Goal: Task Accomplishment & Management: Manage account settings

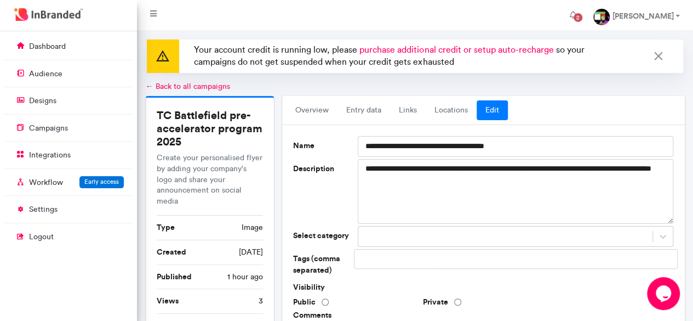
scroll to position [4, 1]
click at [638, 20] on strong "[PERSON_NAME]" at bounding box center [642, 16] width 61 height 10
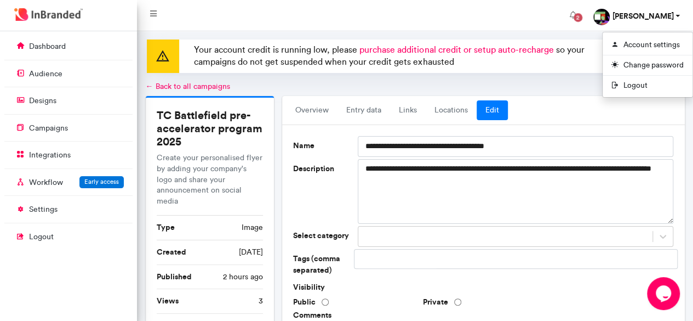
click at [191, 86] on link "← Back to all campaigns" at bounding box center [188, 86] width 84 height 9
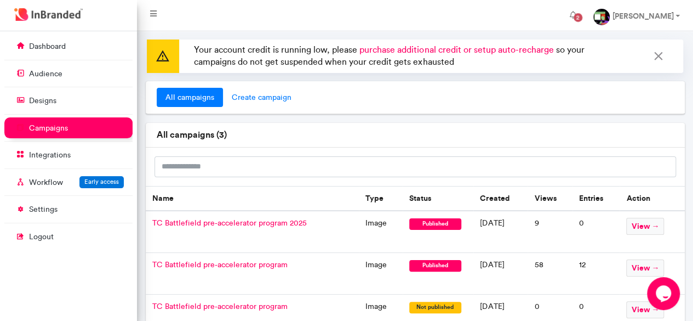
click at [262, 97] on span "create campaign" at bounding box center [261, 98] width 77 height 20
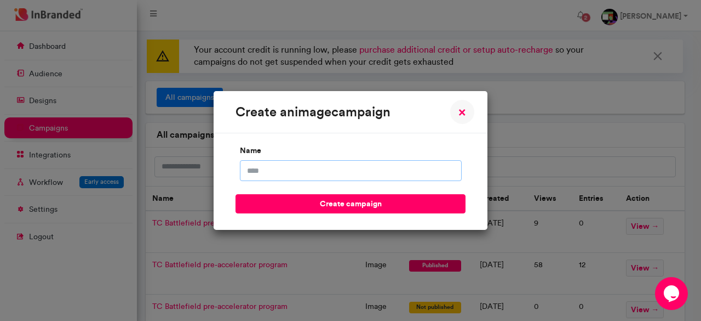
click at [292, 166] on input "name" at bounding box center [351, 170] width 222 height 21
type input "*"
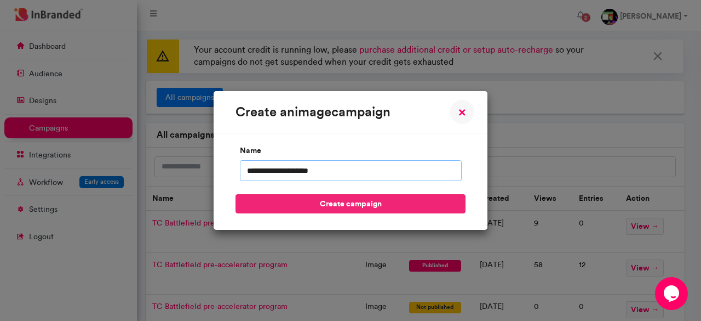
type input "**********"
click at [322, 201] on button "create campaign" at bounding box center [351, 203] width 230 height 19
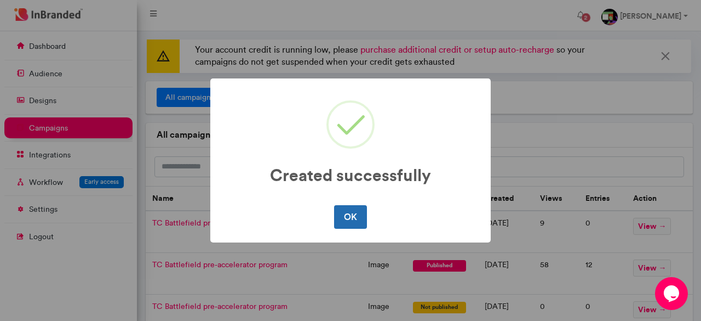
click at [355, 216] on button "OK" at bounding box center [350, 216] width 32 height 23
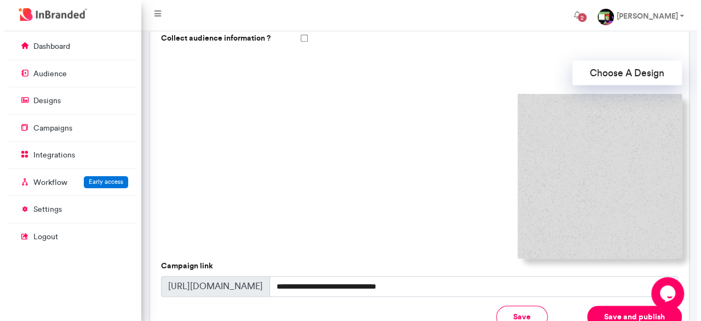
scroll to position [322, 0]
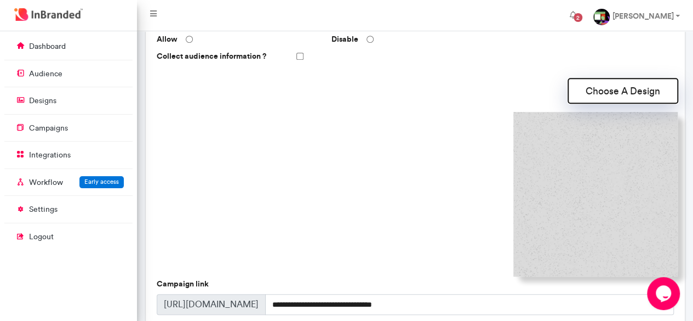
click at [603, 95] on button "Choose A Design" at bounding box center [623, 90] width 110 height 25
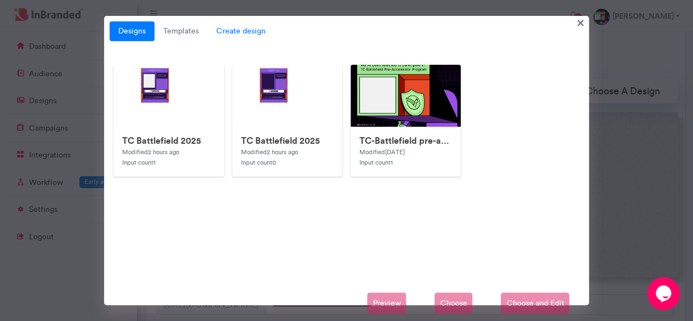
click at [243, 38] on span "Create design" at bounding box center [241, 31] width 67 height 20
click at [235, 37] on span "Create design" at bounding box center [241, 31] width 67 height 20
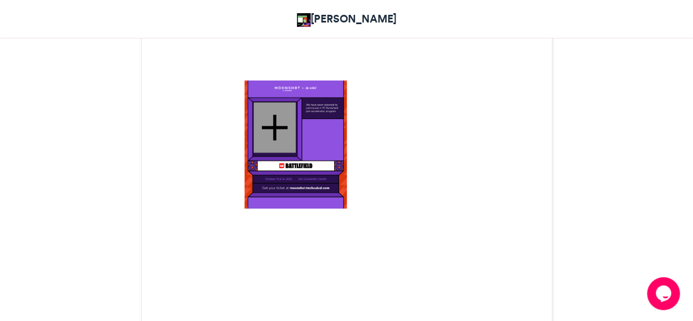
scroll to position [386, 0]
click at [630, 249] on div "TC Battlefield pre-accelerator program 2025 [PERSON_NAME] 2 hrs ago 6 Views 0 0" at bounding box center [347, 308] width 625 height 1036
click at [101, 69] on div "TC Battlefield pre-accelerator program 2025 [PERSON_NAME] 2 hrs ago 6 Views 0 0" at bounding box center [347, 308] width 625 height 1036
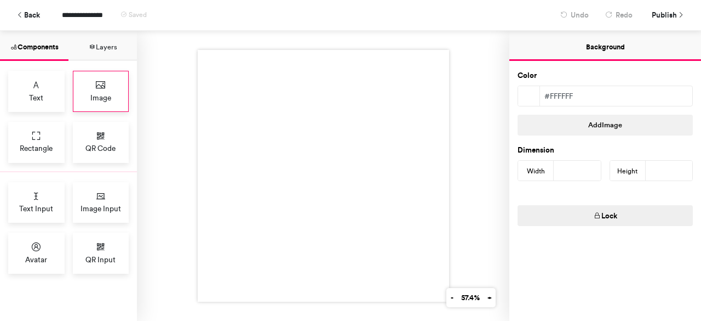
click at [102, 95] on span "Image" at bounding box center [100, 97] width 21 height 11
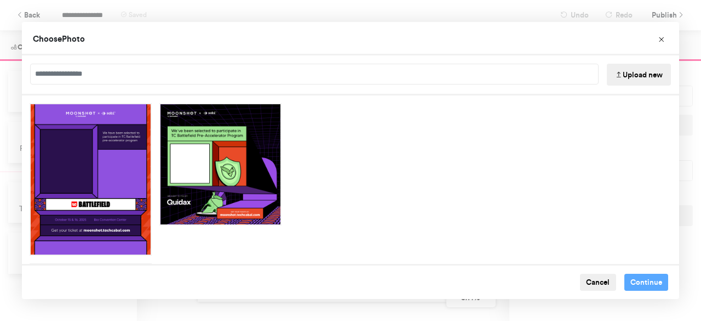
click at [646, 75] on button "Upload new" at bounding box center [639, 75] width 64 height 22
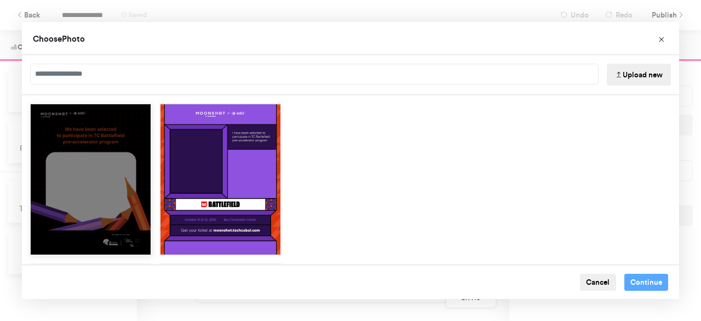
click at [117, 121] on div "Choose Image" at bounding box center [91, 179] width 122 height 152
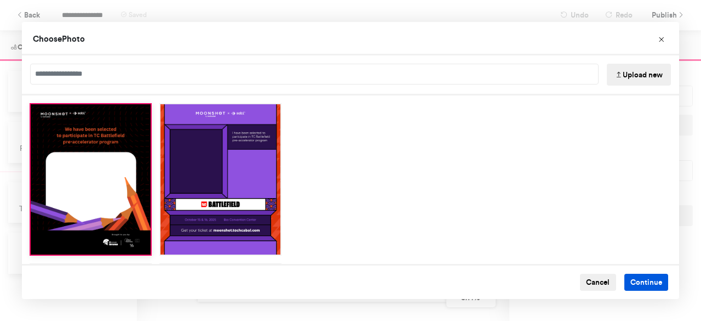
click at [646, 279] on button "Continue" at bounding box center [647, 282] width 44 height 18
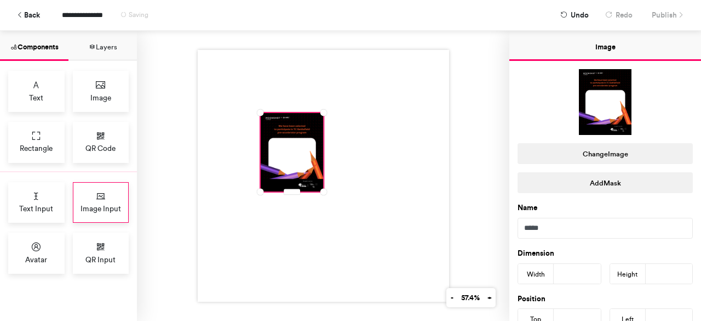
click at [81, 204] on span "Image Input" at bounding box center [101, 208] width 41 height 11
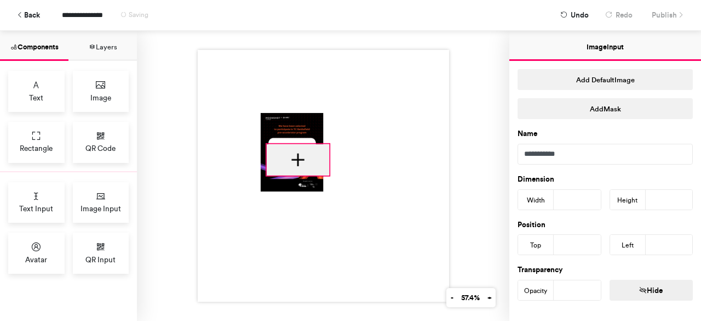
drag, startPoint x: 276, startPoint y: 122, endPoint x: 282, endPoint y: 153, distance: 31.8
click at [282, 153] on div at bounding box center [297, 159] width 63 height 31
type input "***"
drag, startPoint x: 324, startPoint y: 168, endPoint x: 304, endPoint y: 161, distance: 22.2
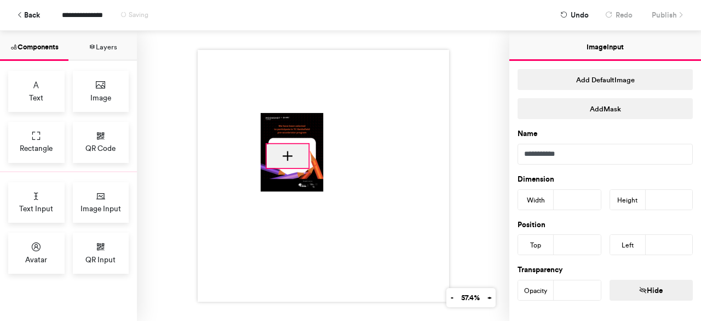
click at [304, 161] on div at bounding box center [324, 176] width 252 height 252
type input "***"
type input "**"
drag, startPoint x: 261, startPoint y: 161, endPoint x: 268, endPoint y: 159, distance: 6.9
click at [268, 159] on div at bounding box center [324, 176] width 252 height 252
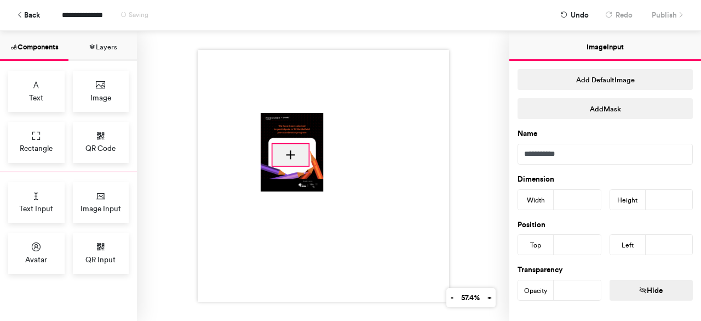
type input "***"
type input "**"
type input "***"
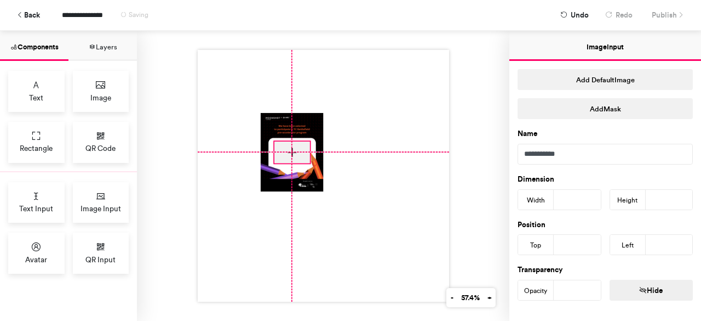
click at [275, 150] on div at bounding box center [292, 152] width 36 height 22
type input "***"
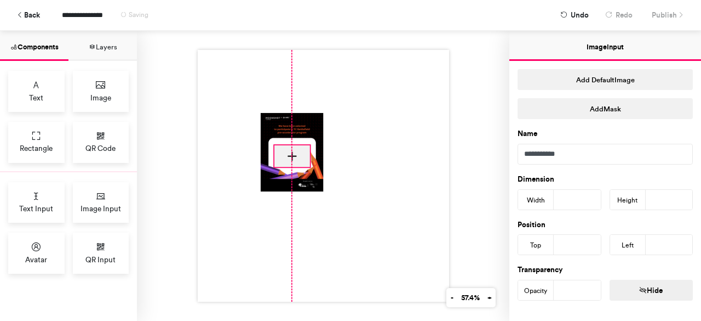
click at [287, 152] on div at bounding box center [292, 156] width 36 height 22
type input "***"
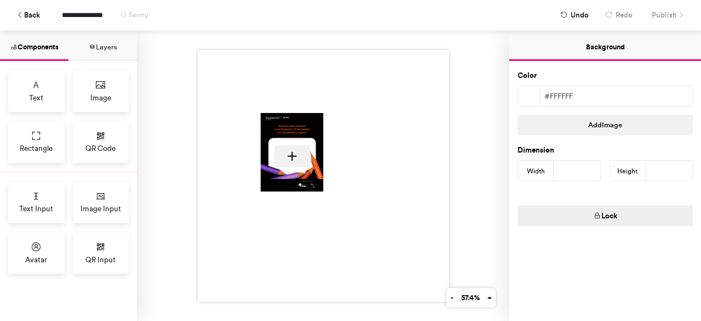
click at [340, 151] on div at bounding box center [324, 176] width 252 height 252
click at [660, 11] on span "Publish" at bounding box center [664, 14] width 25 height 19
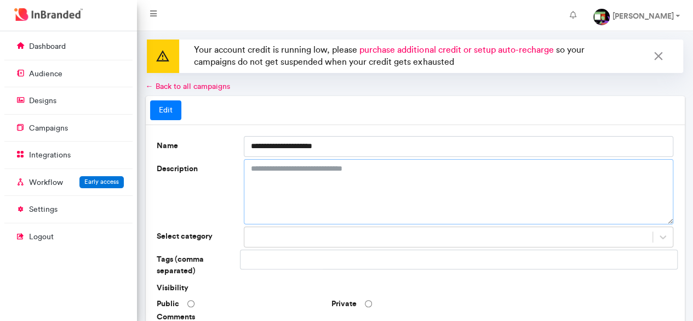
click at [302, 190] on textarea "Description" at bounding box center [459, 191] width 430 height 65
click at [189, 87] on link "← Back to all campaigns" at bounding box center [188, 86] width 84 height 9
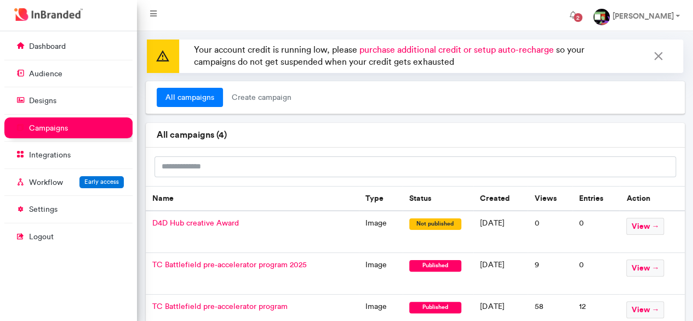
click at [227, 261] on span "TC Battlefield pre-accelerator program 2025" at bounding box center [229, 264] width 155 height 9
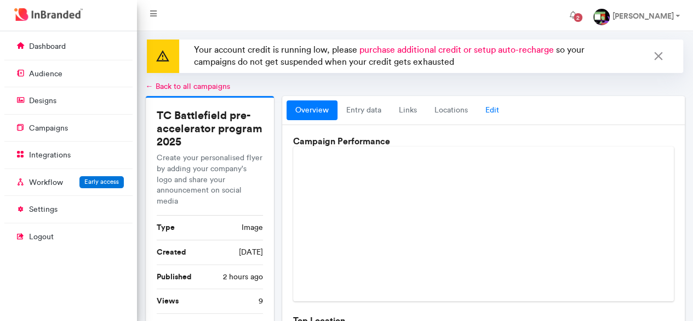
click at [479, 111] on link "Edit" at bounding box center [492, 110] width 31 height 20
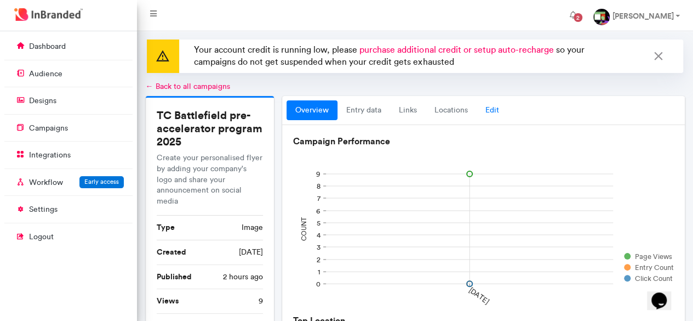
click at [494, 107] on link "Edit" at bounding box center [492, 110] width 31 height 20
click at [487, 109] on link "Edit" at bounding box center [492, 110] width 31 height 20
click at [494, 112] on link "Edit" at bounding box center [492, 110] width 31 height 20
click at [490, 111] on link "Edit" at bounding box center [492, 110] width 31 height 20
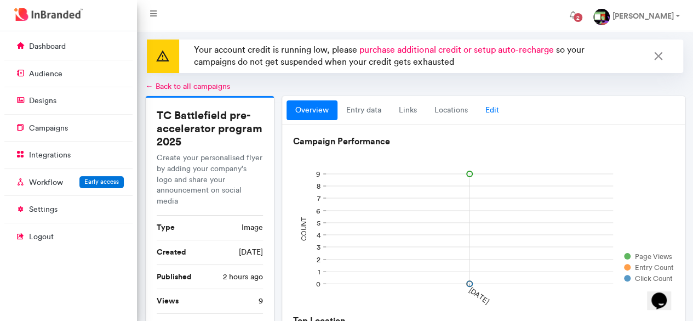
click at [493, 113] on link "Edit" at bounding box center [492, 110] width 31 height 20
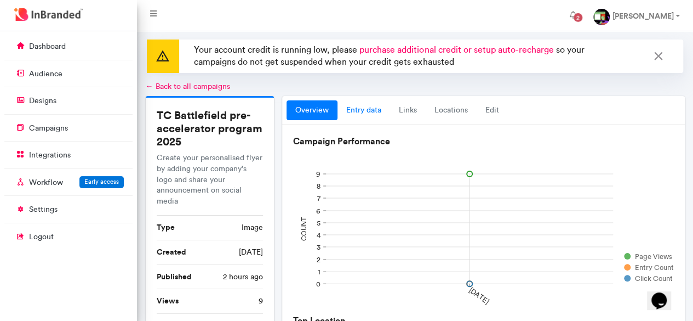
click at [366, 113] on link "entry data" at bounding box center [364, 110] width 53 height 20
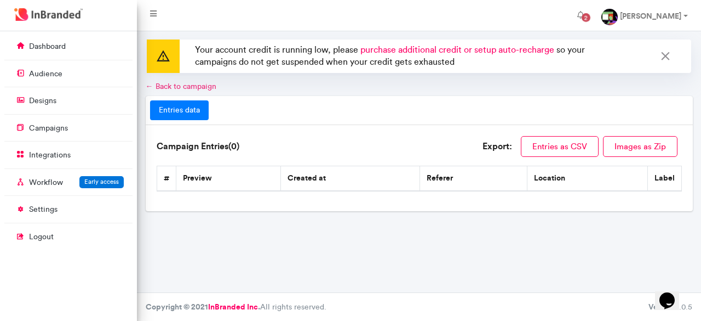
click at [174, 87] on link "← Back to campaign" at bounding box center [181, 86] width 71 height 9
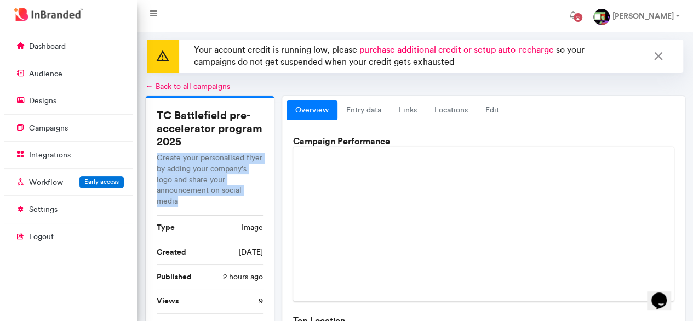
drag, startPoint x: 159, startPoint y: 158, endPoint x: 191, endPoint y: 202, distance: 54.2
click at [191, 202] on p "Create your personalised flyer by adding your company's logo and share your ann…" at bounding box center [210, 179] width 107 height 54
copy p "Create your personalised flyer by adding your company's logo and share your ann…"
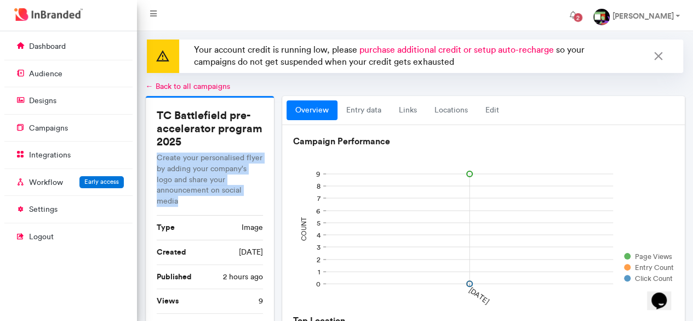
click at [196, 86] on link "← Back to all campaigns" at bounding box center [188, 86] width 84 height 9
click at [213, 88] on link "← Back to all campaigns" at bounding box center [188, 86] width 84 height 9
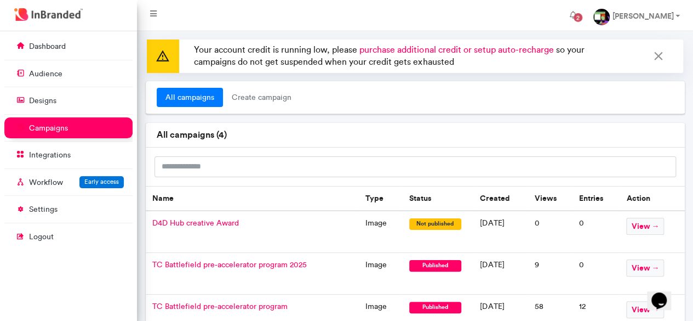
click at [201, 226] on span "D4D Hub creative Award" at bounding box center [195, 222] width 87 height 9
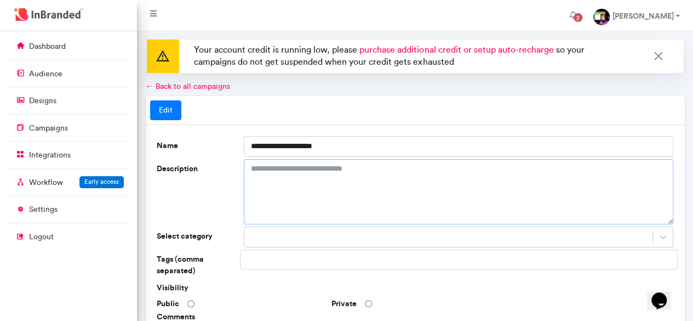
click at [339, 179] on textarea "Description" at bounding box center [459, 191] width 430 height 65
paste textarea "**********"
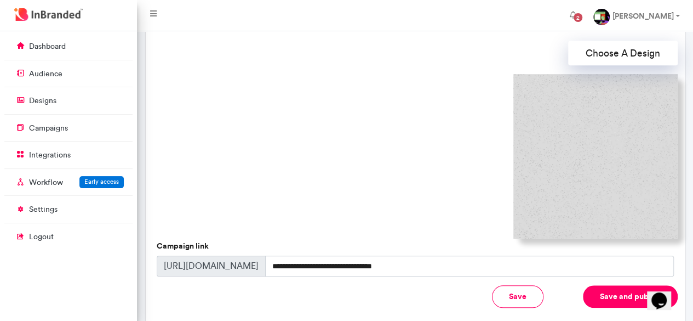
scroll to position [432, 0]
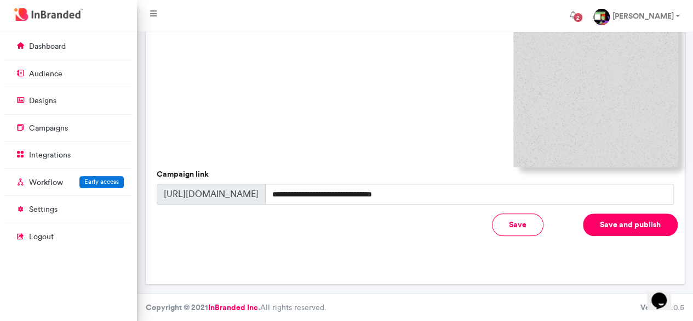
type textarea "**********"
click at [603, 220] on button "Save and publish" at bounding box center [630, 224] width 95 height 22
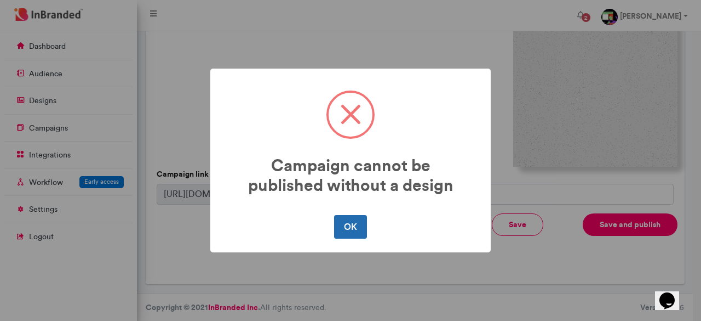
click at [357, 218] on button "OK" at bounding box center [350, 226] width 32 height 23
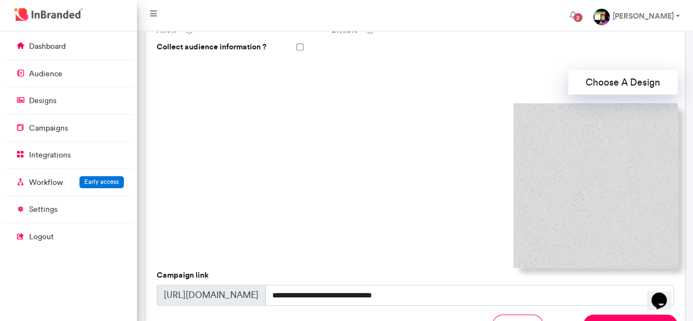
scroll to position [330, 0]
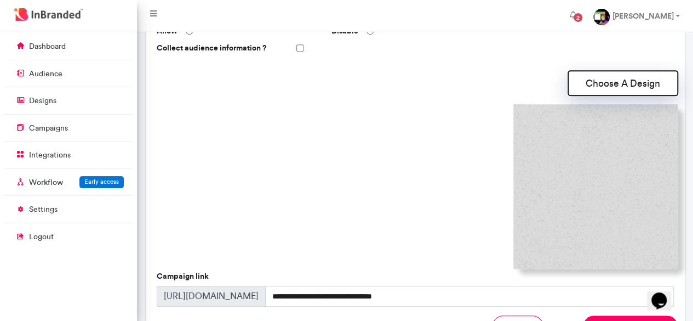
click at [624, 88] on button "Choose A Design" at bounding box center [623, 83] width 110 height 25
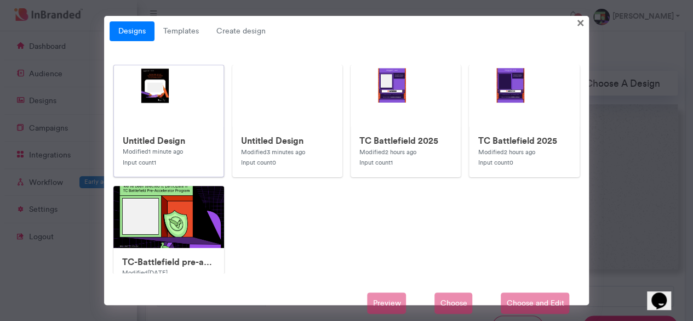
click at [196, 85] on img at bounding box center [333, 284] width 438 height 438
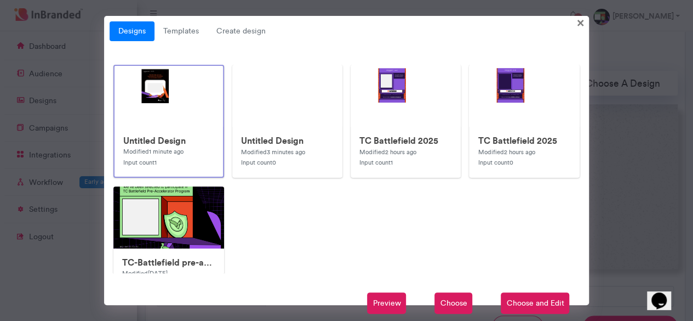
click at [450, 300] on span "Choose" at bounding box center [454, 303] width 38 height 22
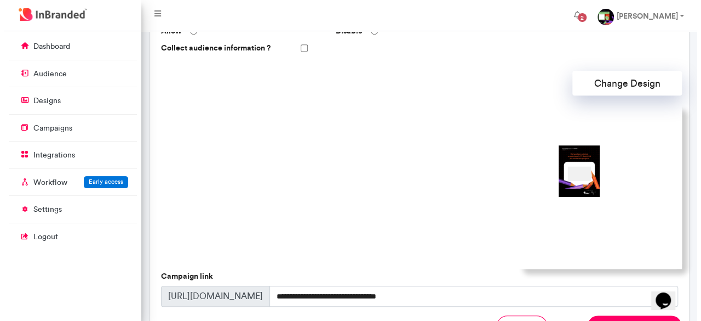
scroll to position [432, 0]
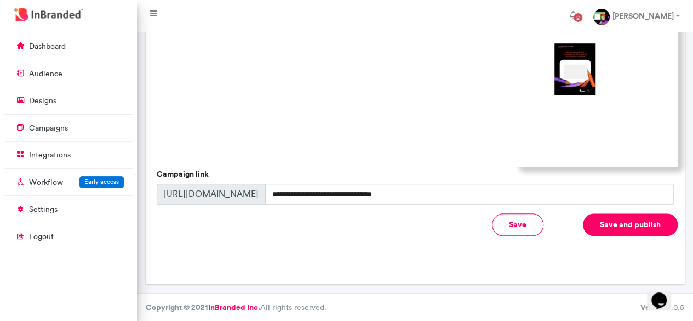
click at [601, 226] on button "Save and publish" at bounding box center [630, 224] width 95 height 22
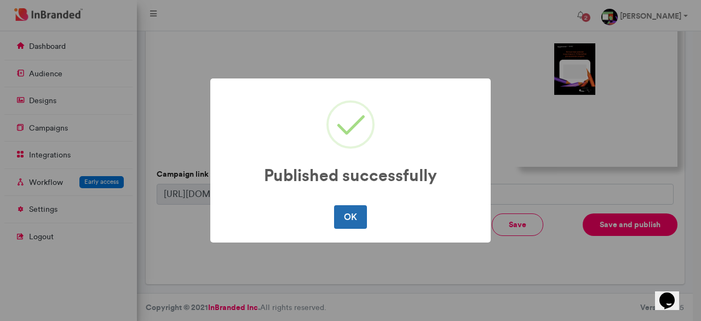
click at [357, 221] on button "OK" at bounding box center [350, 216] width 32 height 23
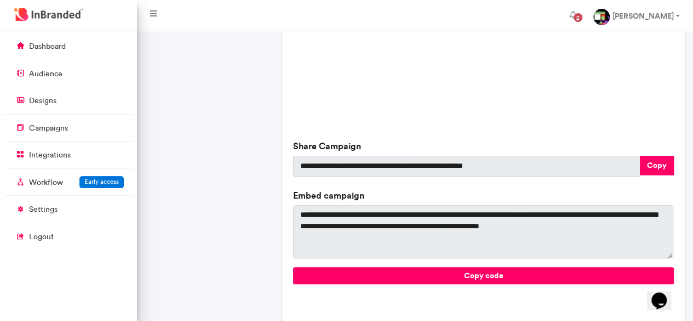
scroll to position [447, 0]
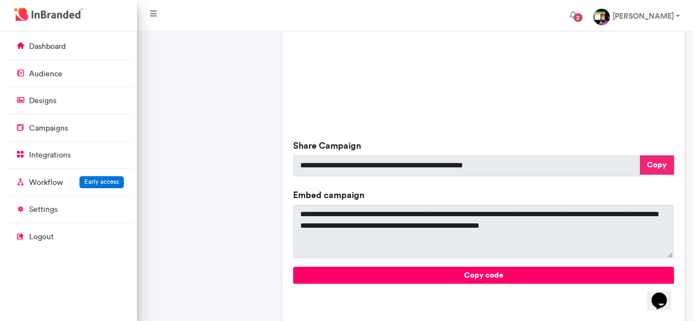
click at [660, 170] on button "Copy" at bounding box center [657, 164] width 34 height 19
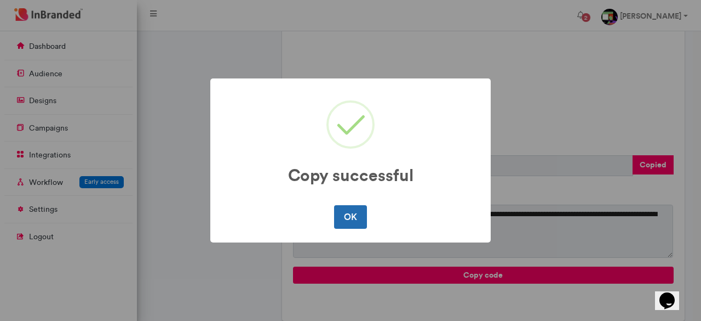
click at [353, 220] on button "OK" at bounding box center [350, 216] width 32 height 23
